Goal: Task Accomplishment & Management: Manage account settings

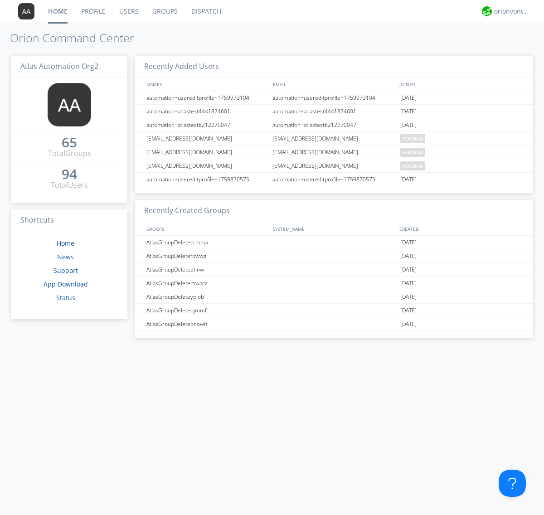
click at [128, 11] on link "Users" at bounding box center [128, 11] width 33 height 23
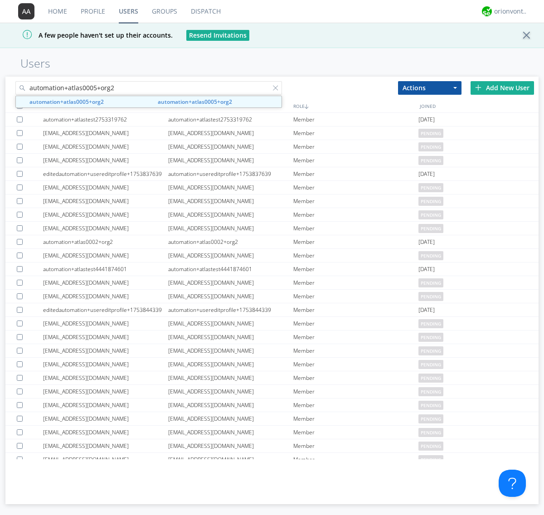
type input "automation+atlas0005+org2"
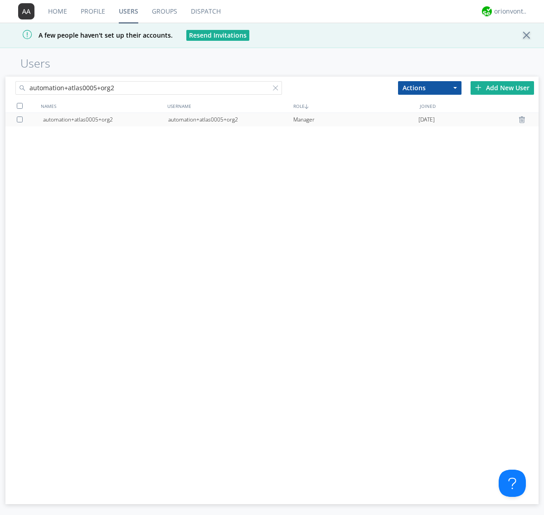
click at [230, 119] on div "automation+atlas0005+org2" at bounding box center [230, 120] width 125 height 14
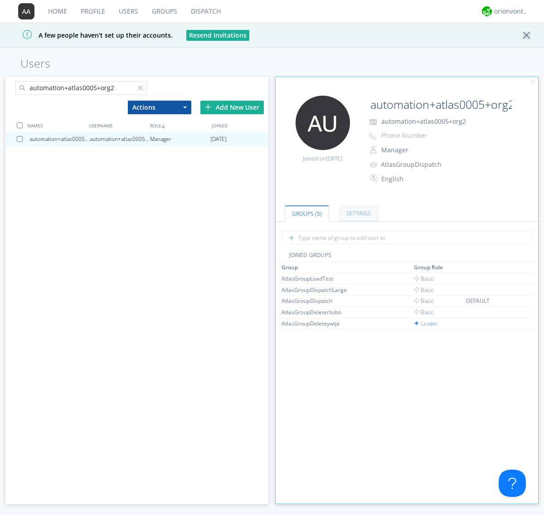
click at [357, 213] on link "Settings" at bounding box center [358, 213] width 39 height 16
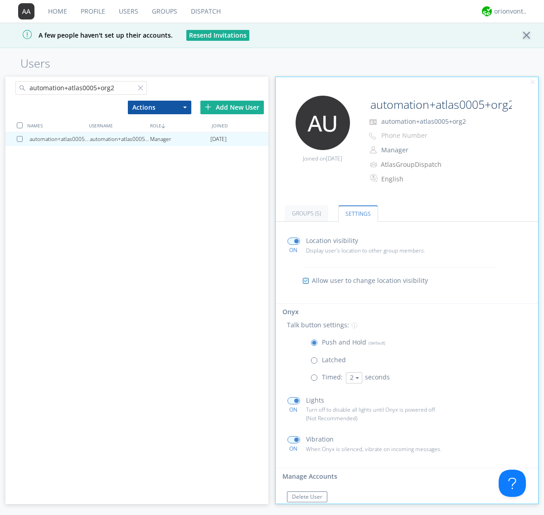
click at [316, 380] on span at bounding box center [316, 379] width 11 height 11
click at [0, 0] on input "radio" at bounding box center [0, 0] width 0 height 0
click at [353, 378] on button "2" at bounding box center [354, 377] width 16 height 11
click at [0, 0] on link "5" at bounding box center [0, 0] width 0 height 0
click at [353, 378] on button "5" at bounding box center [354, 377] width 16 height 11
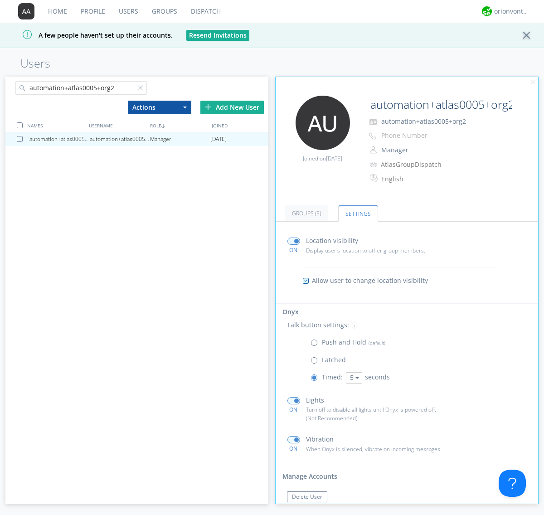
click at [0, 0] on link "3" at bounding box center [0, 0] width 0 height 0
click at [316, 345] on span at bounding box center [316, 344] width 11 height 11
click at [0, 0] on input "radio" at bounding box center [0, 0] width 0 height 0
